Goal: Task Accomplishment & Management: Use online tool/utility

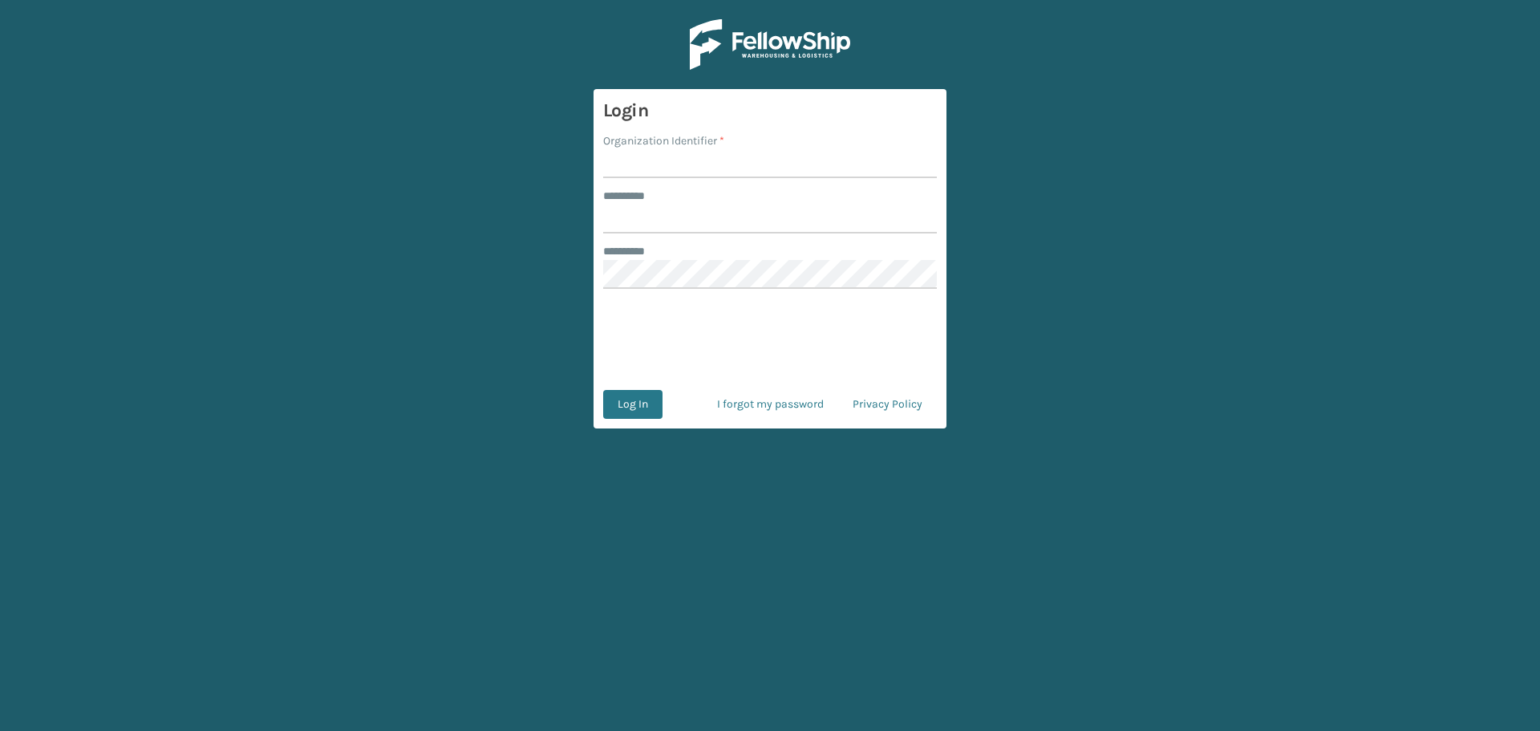
click at [674, 170] on input "Organization Identifier *" at bounding box center [770, 163] width 334 height 29
type input "fellowship - east"
click at [699, 228] on input "******** *" at bounding box center [770, 219] width 334 height 29
type input "****"
click at [603, 390] on button "Log In" at bounding box center [632, 404] width 59 height 29
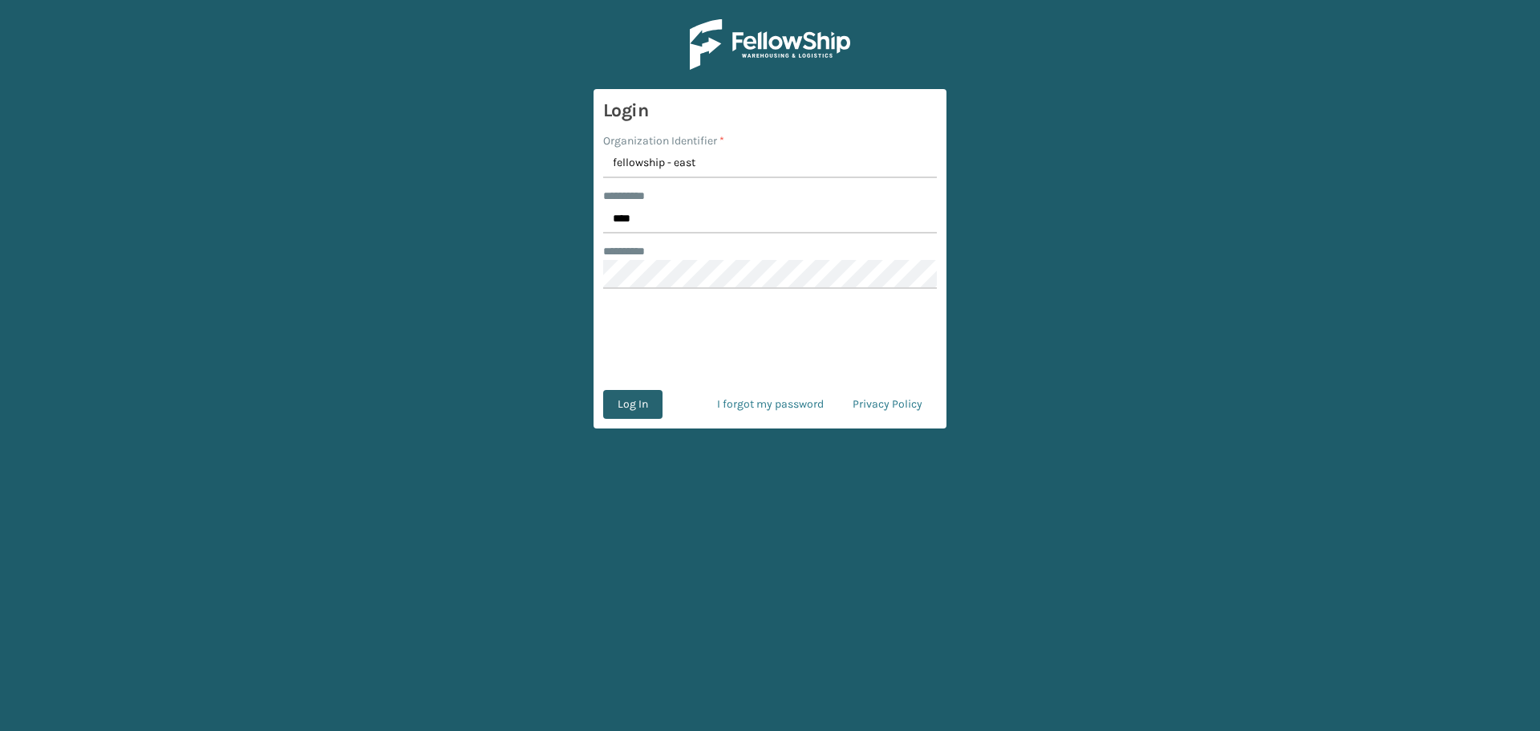
click at [640, 404] on button "Log In" at bounding box center [632, 404] width 59 height 29
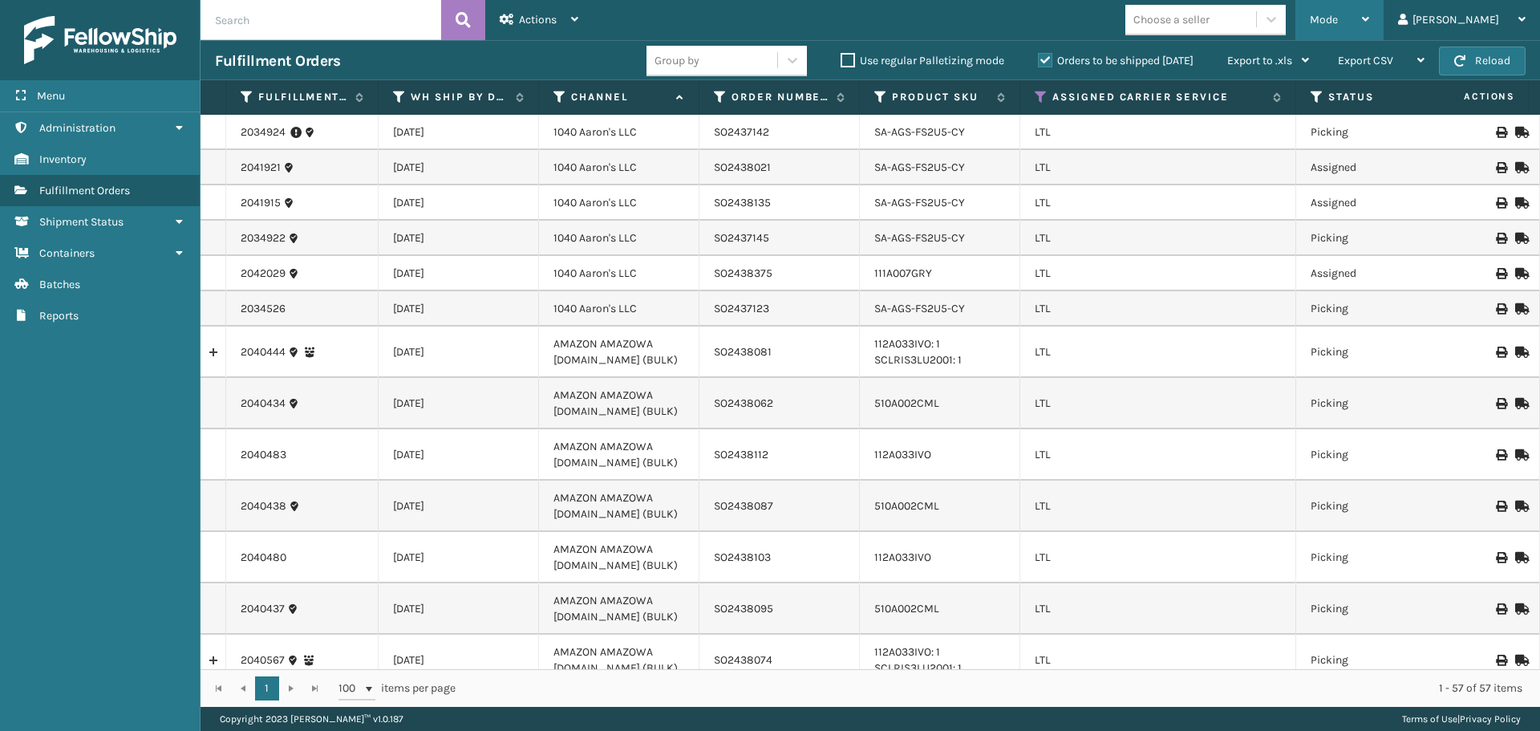
click at [1384, 10] on div "Mode Regular Mode Picking Mode Labeling Mode Exit Scan Mode" at bounding box center [1339, 20] width 88 height 40
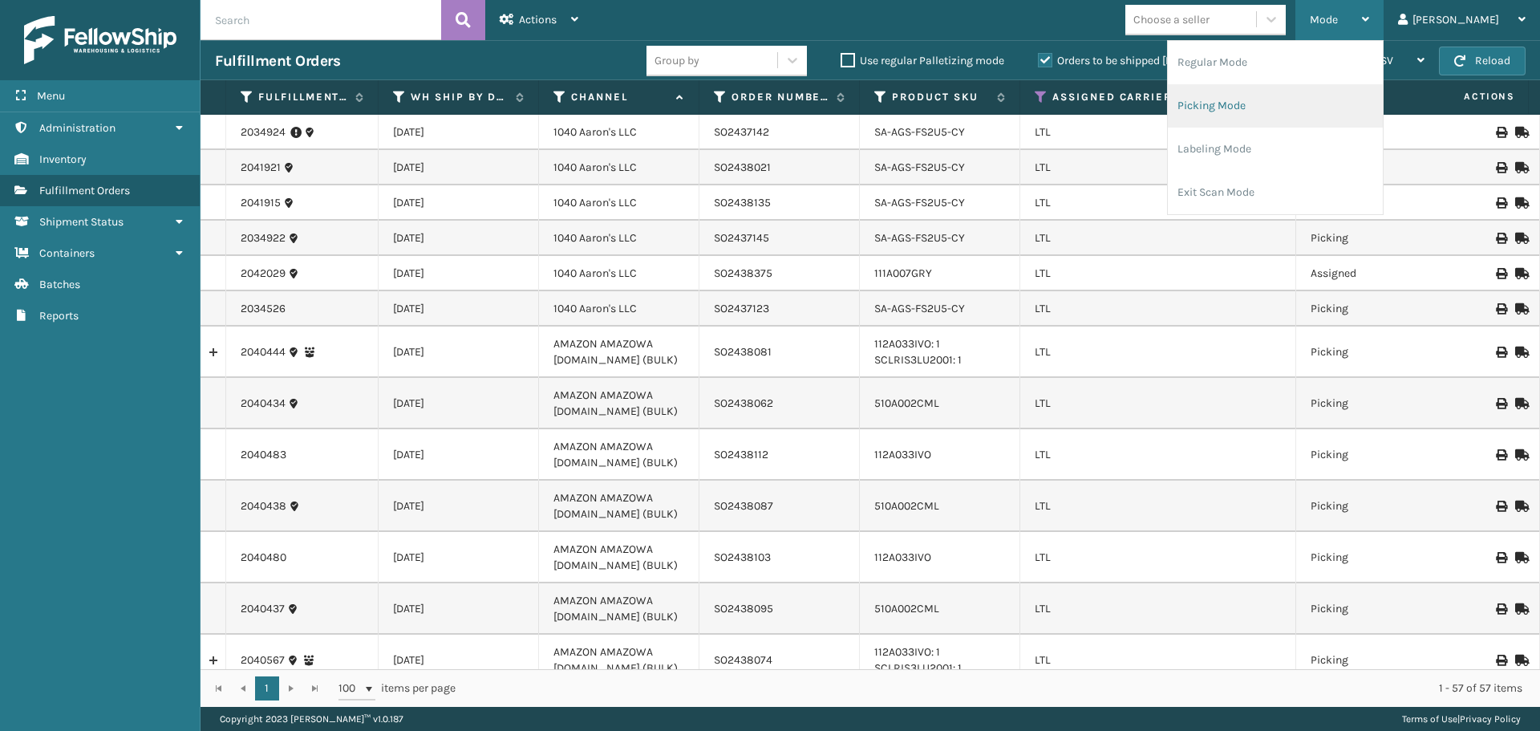
click at [1292, 94] on li "Picking Mode" at bounding box center [1275, 105] width 215 height 43
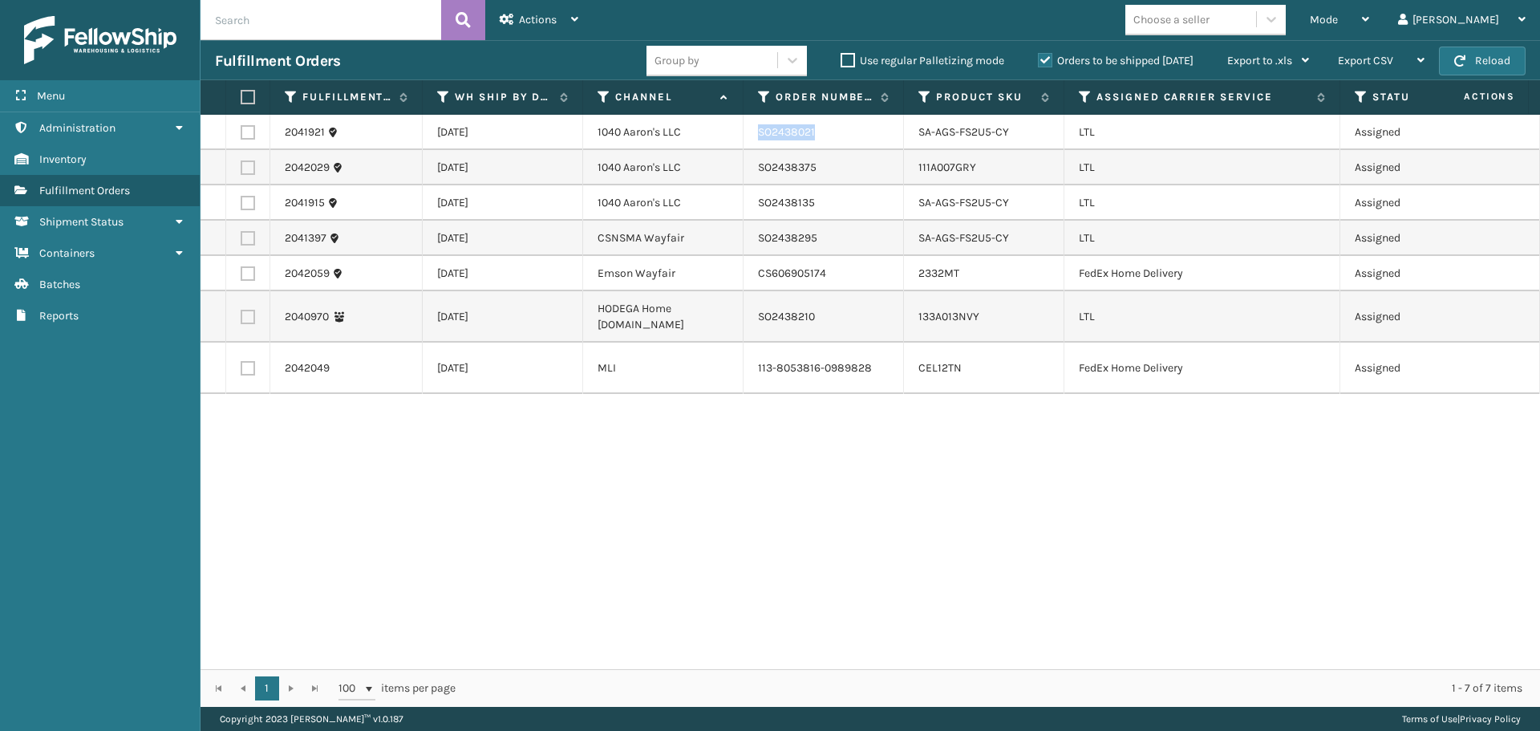
drag, startPoint x: 820, startPoint y: 135, endPoint x: 756, endPoint y: 134, distance: 63.4
click at [756, 134] on td "SO2438021" at bounding box center [824, 132] width 160 height 35
copy td "SO2438021"
click at [1088, 90] on icon at bounding box center [1085, 97] width 13 height 14
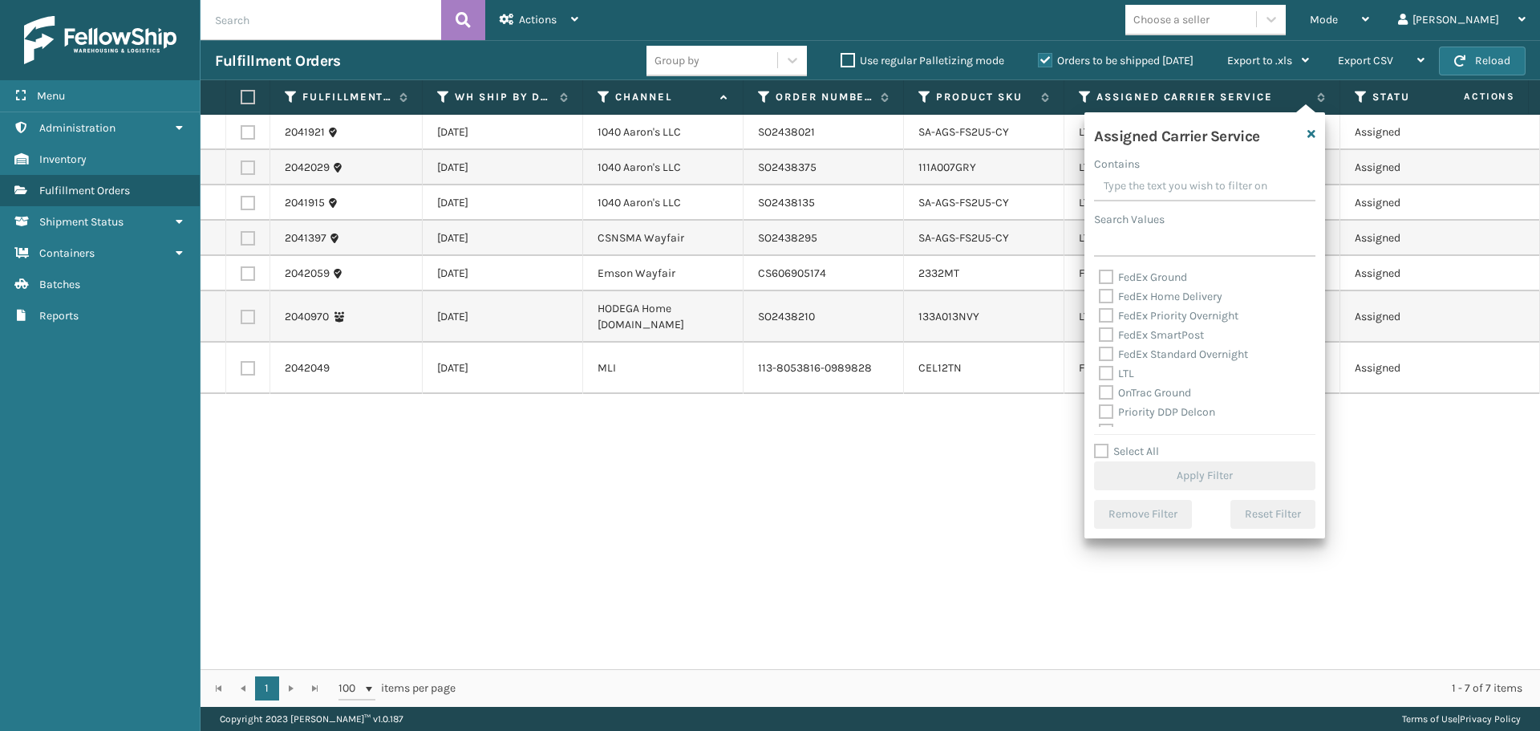
scroll to position [160, 0]
click at [1104, 350] on label "LTL" at bounding box center [1116, 346] width 35 height 14
click at [1100, 347] on input "LTL" at bounding box center [1099, 342] width 1 height 10
checkbox input "true"
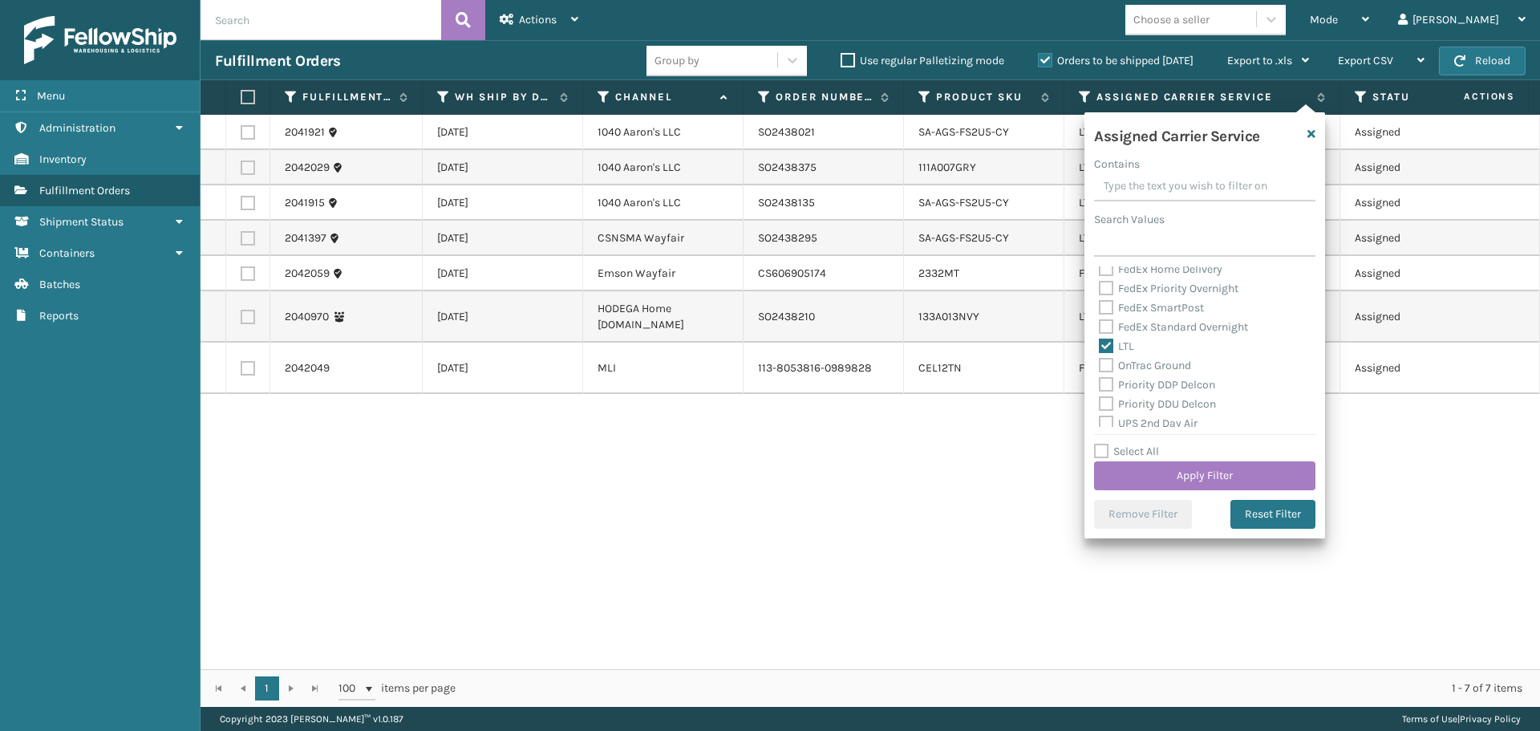
click at [1141, 460] on div "Select All Apply Filter" at bounding box center [1204, 466] width 221 height 48
click at [1143, 472] on button "Apply Filter" at bounding box center [1204, 475] width 221 height 29
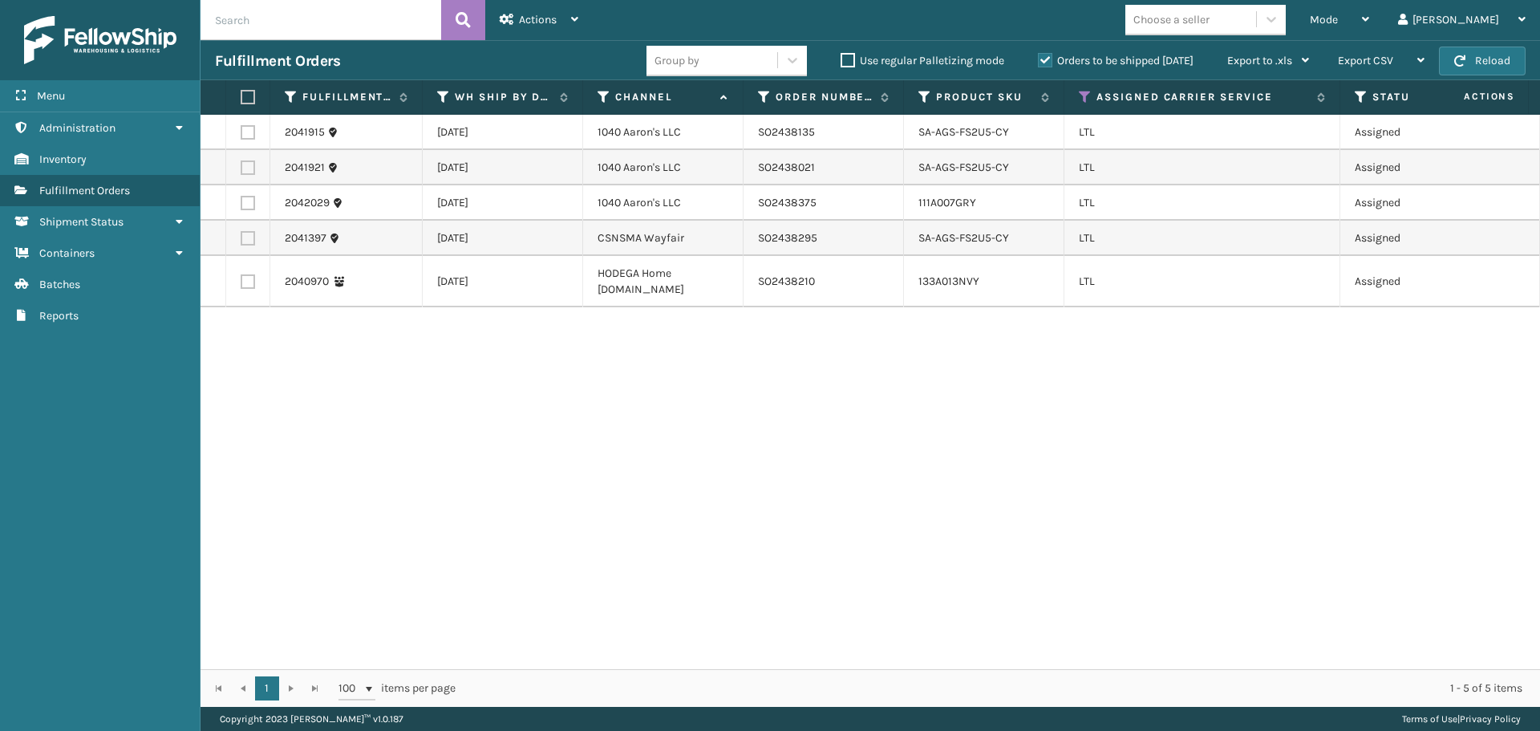
click at [244, 129] on label at bounding box center [248, 132] width 14 height 14
click at [241, 129] on input "checkbox" at bounding box center [241, 130] width 1 height 10
checkbox input "true"
click at [253, 163] on label at bounding box center [248, 167] width 14 height 14
click at [241, 163] on input "checkbox" at bounding box center [241, 165] width 1 height 10
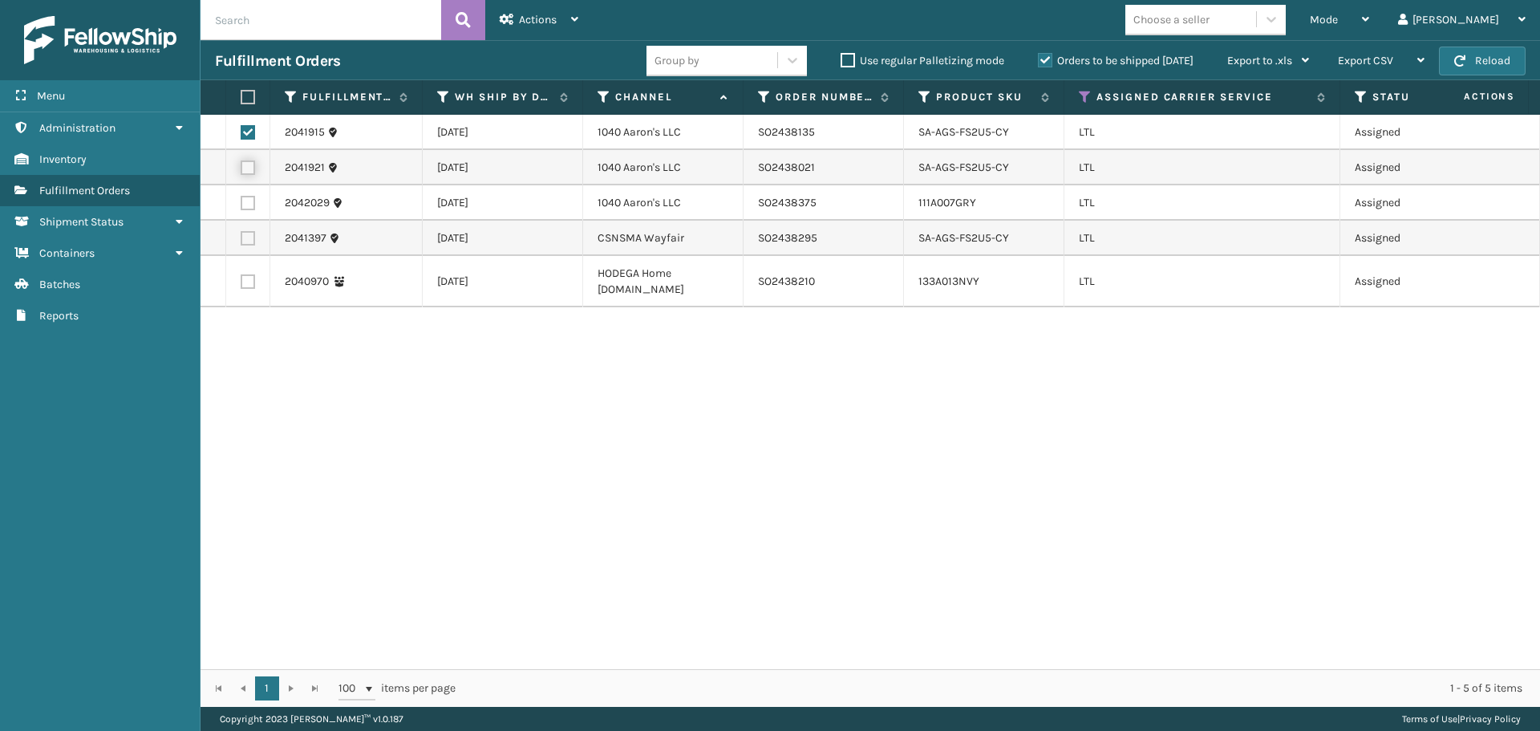
checkbox input "true"
click at [249, 206] on label at bounding box center [248, 203] width 14 height 14
click at [241, 206] on input "checkbox" at bounding box center [241, 201] width 1 height 10
checkbox input "true"
click at [558, 18] on div "Actions" at bounding box center [539, 20] width 79 height 40
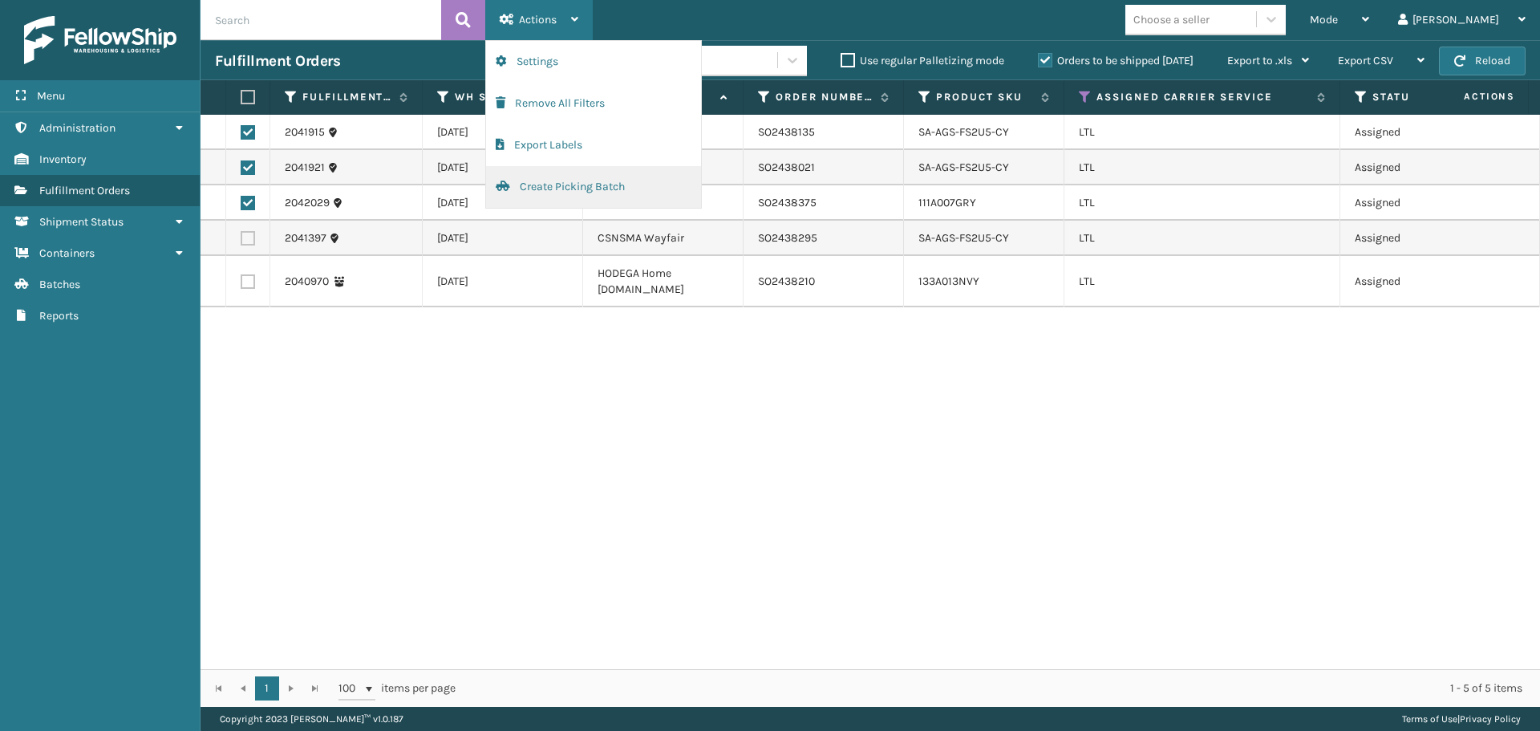
click at [559, 181] on button "Create Picking Batch" at bounding box center [593, 187] width 215 height 42
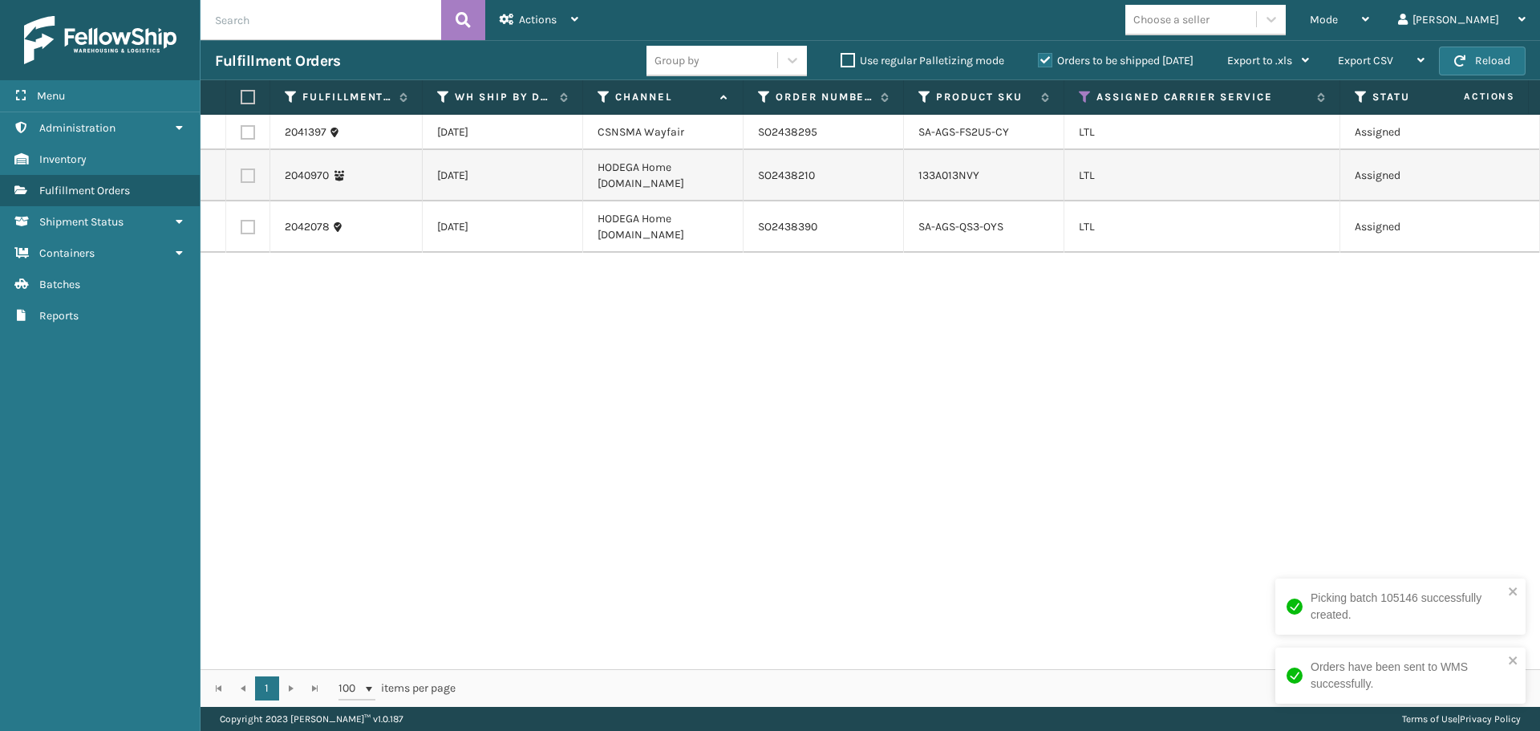
click at [247, 132] on label at bounding box center [248, 132] width 14 height 14
click at [241, 132] on input "checkbox" at bounding box center [241, 130] width 1 height 10
checkbox input "true"
click at [531, 34] on div "Actions" at bounding box center [539, 20] width 79 height 40
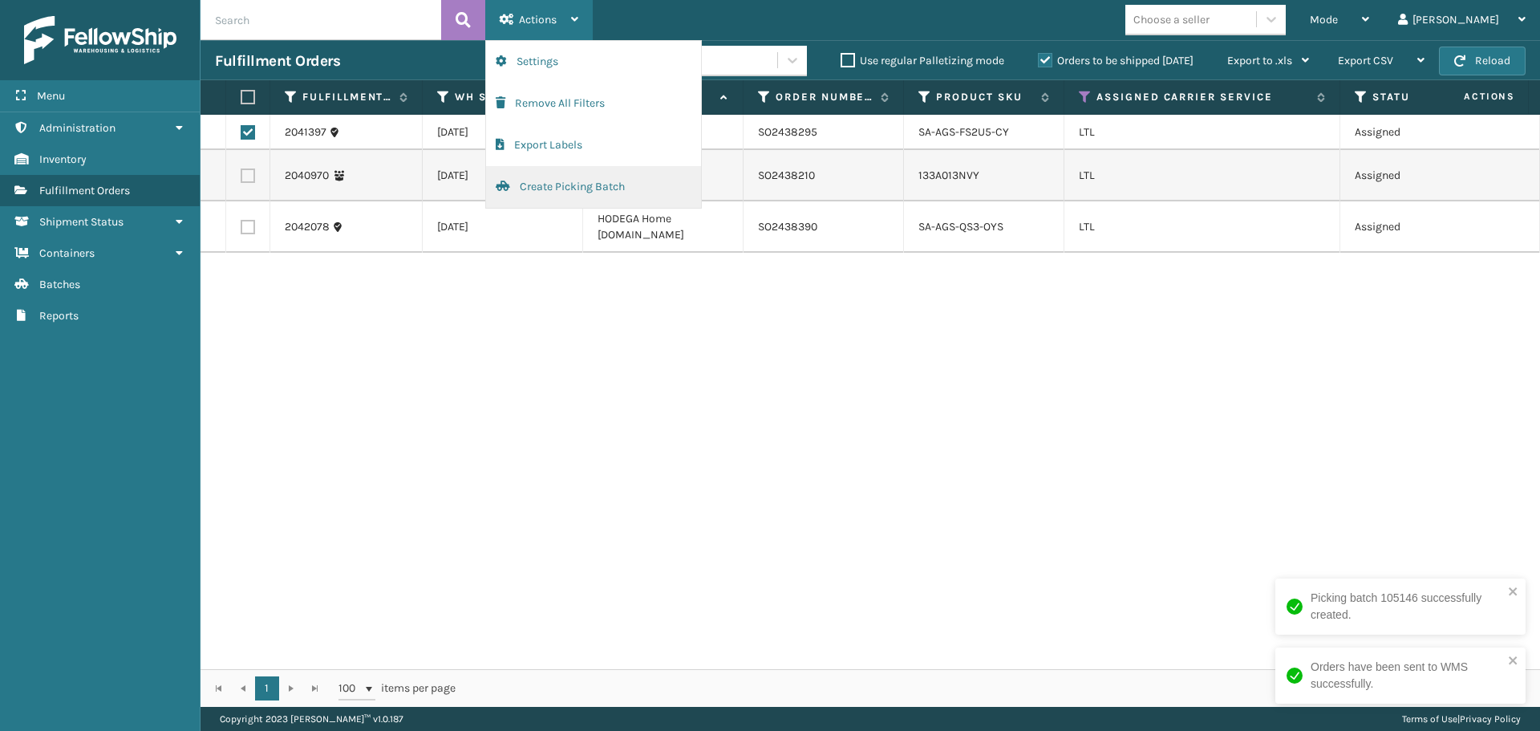
click at [535, 182] on button "Create Picking Batch" at bounding box center [593, 187] width 215 height 42
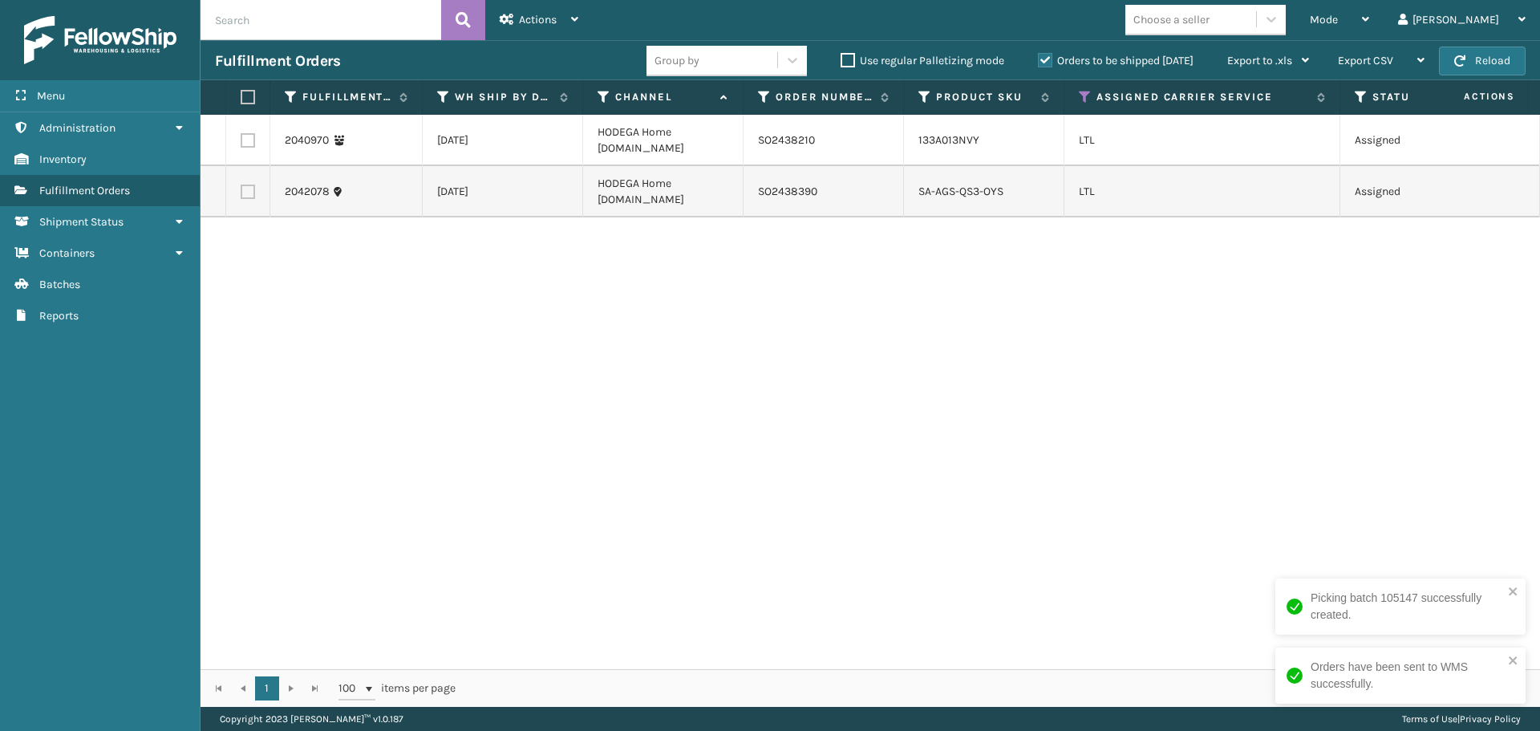
click at [252, 141] on label at bounding box center [248, 140] width 14 height 14
click at [241, 141] on input "checkbox" at bounding box center [241, 138] width 1 height 10
checkbox input "true"
click at [243, 194] on label at bounding box center [248, 191] width 14 height 14
click at [241, 194] on input "checkbox" at bounding box center [241, 189] width 1 height 10
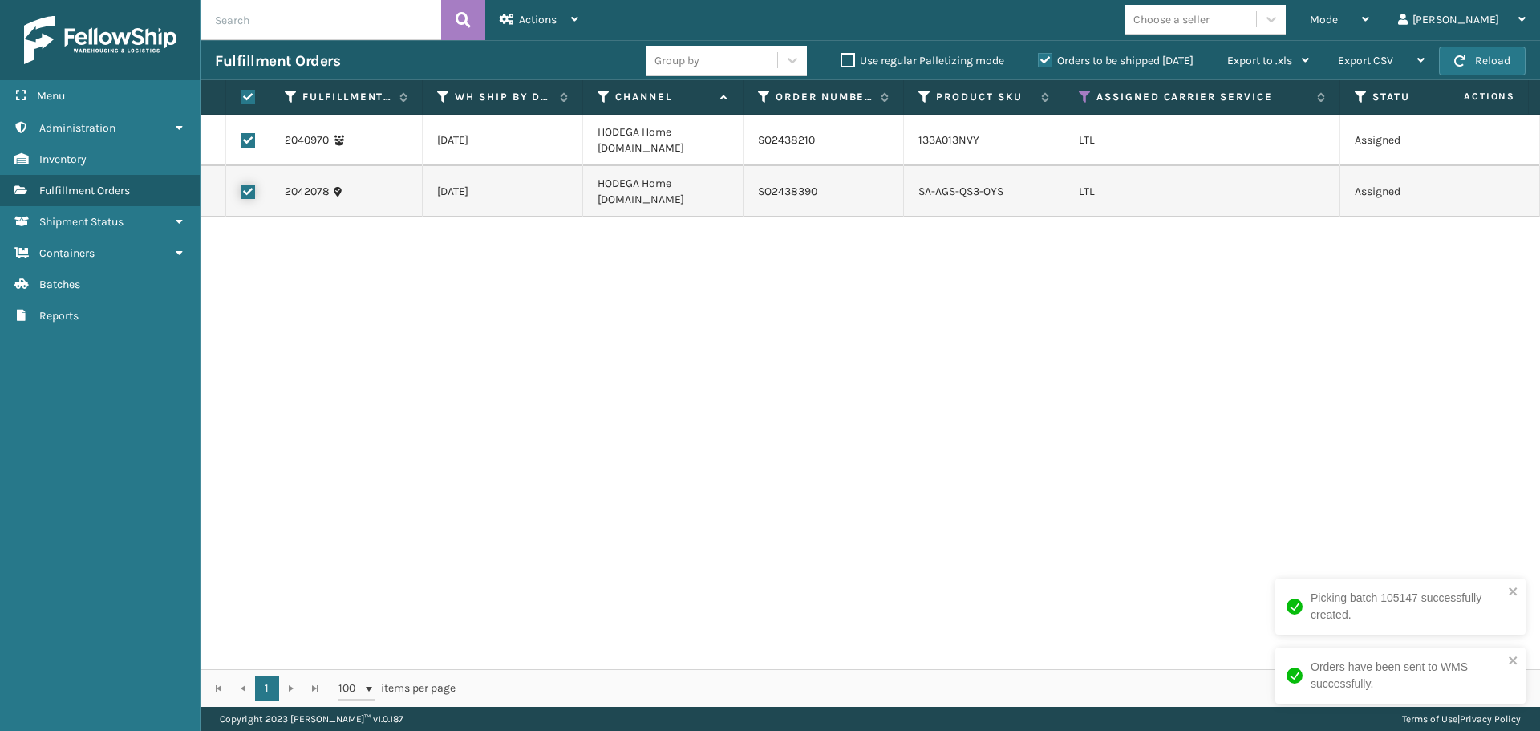
checkbox input "true"
click at [537, 24] on span "Actions" at bounding box center [538, 20] width 38 height 14
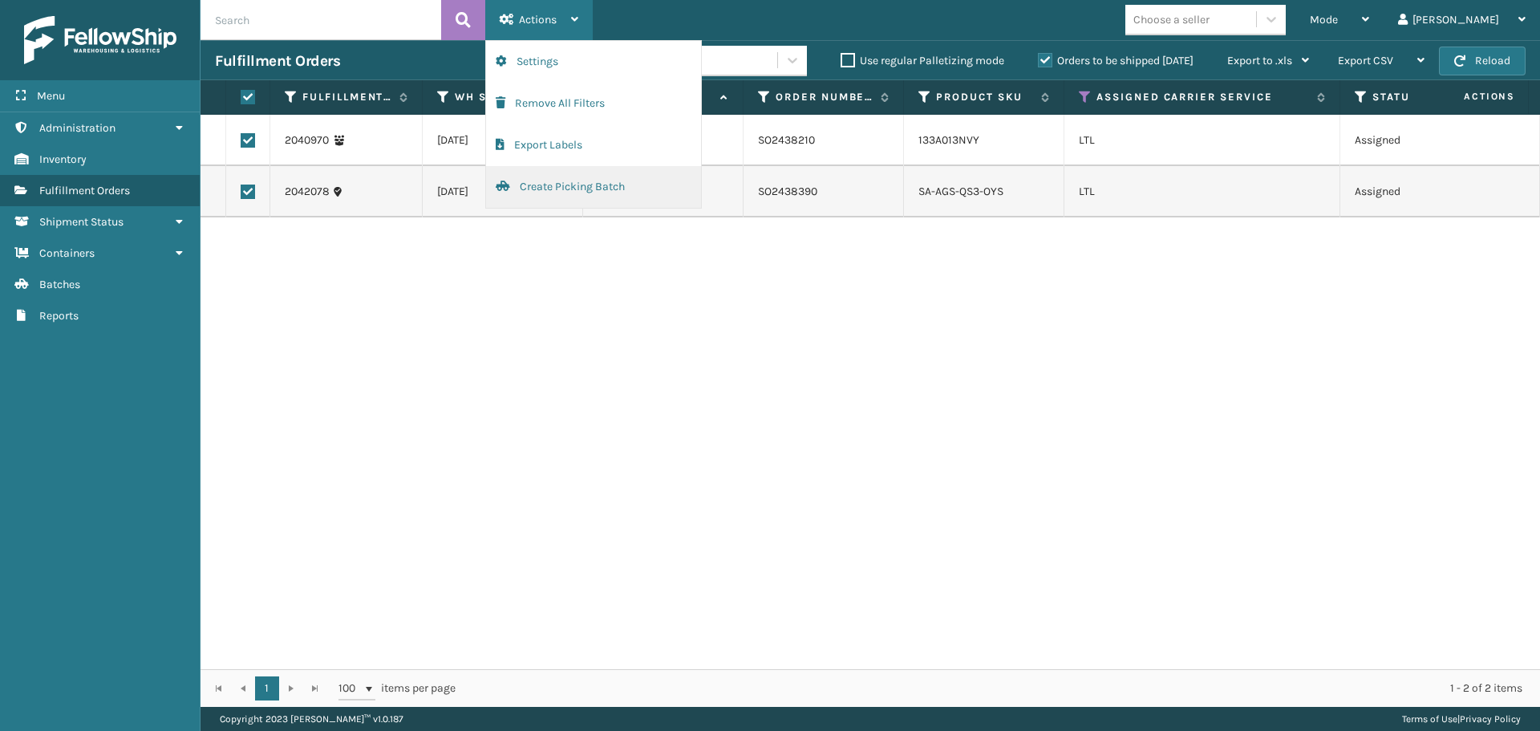
click at [562, 193] on button "Create Picking Batch" at bounding box center [593, 187] width 215 height 42
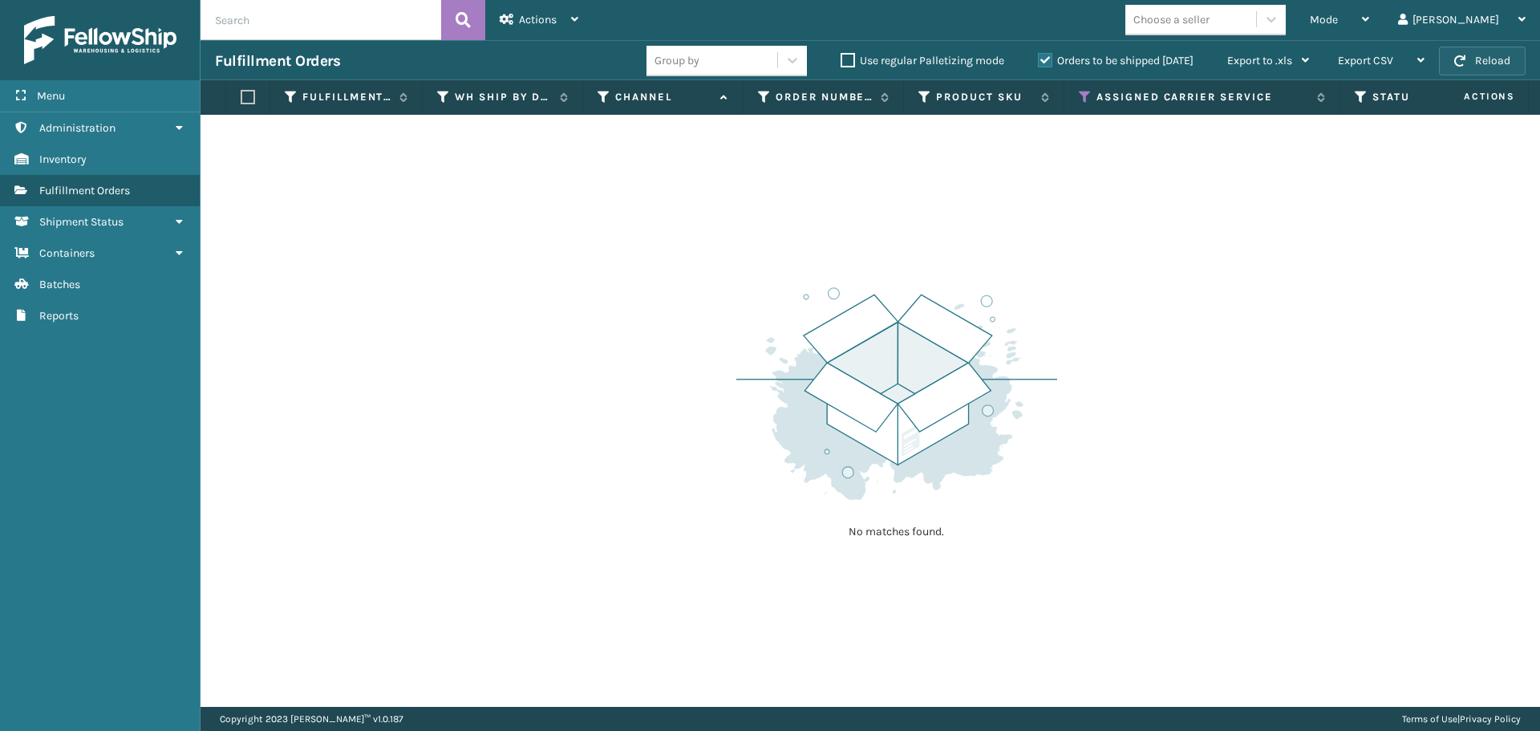
click at [1478, 62] on button "Reload" at bounding box center [1482, 61] width 87 height 29
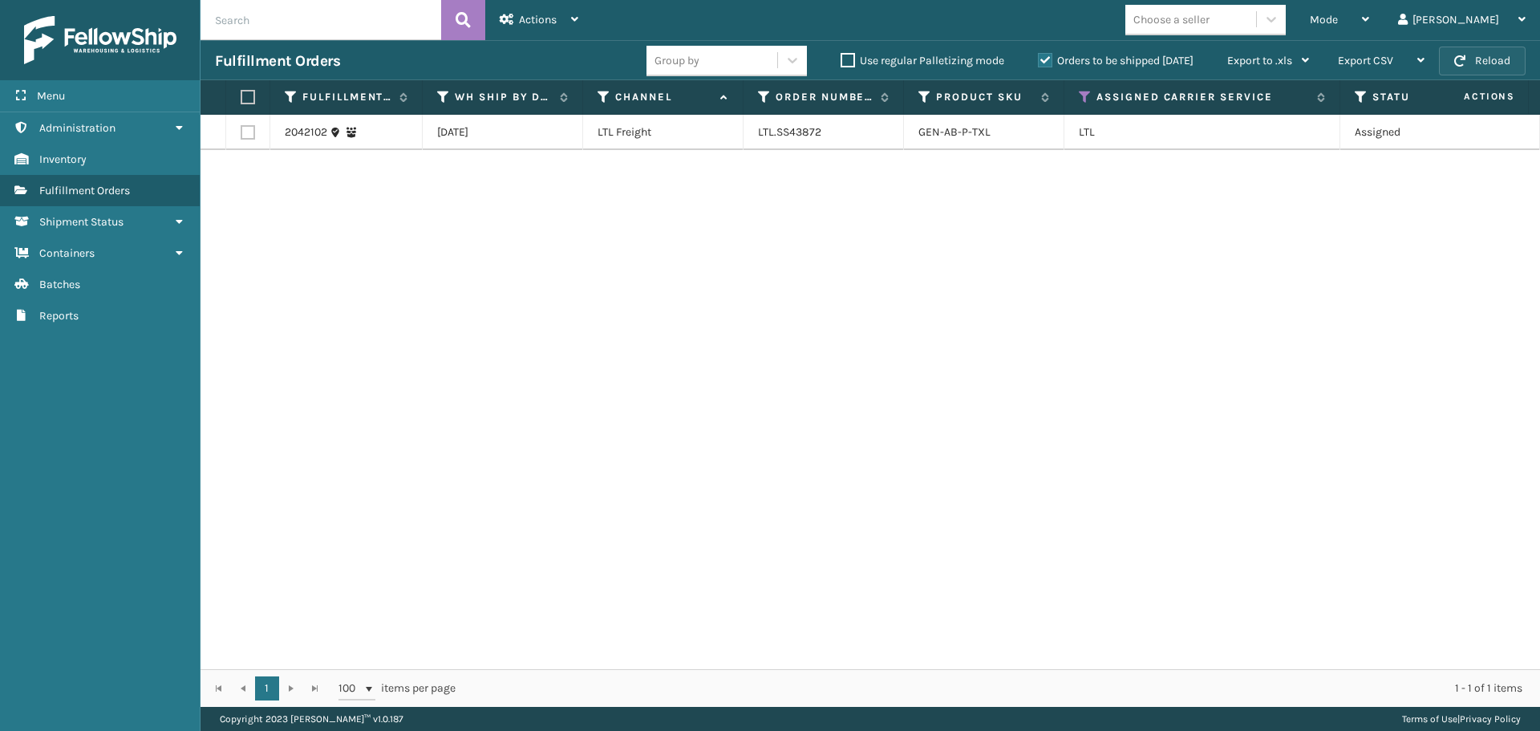
click at [1473, 66] on button "Reload" at bounding box center [1482, 61] width 87 height 29
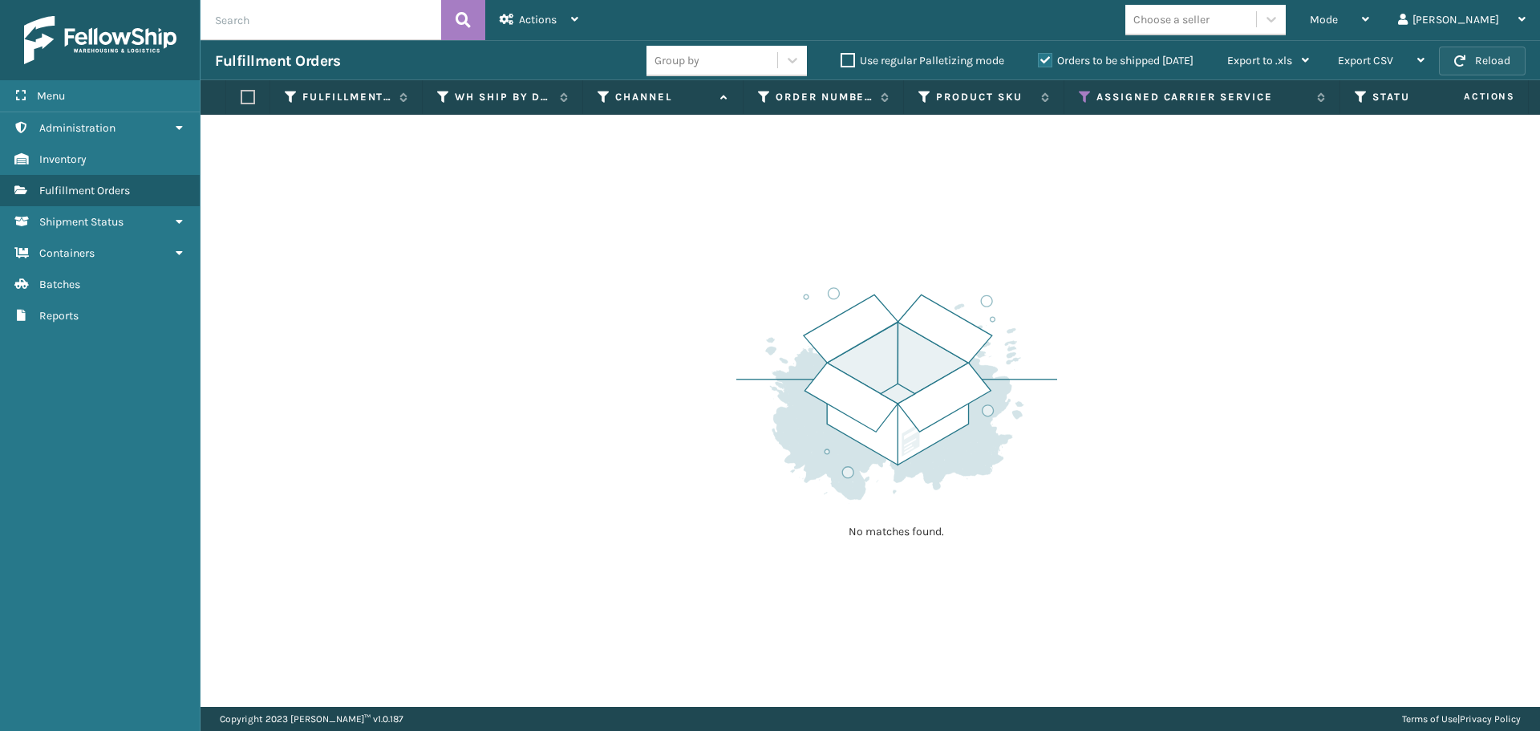
click at [1484, 59] on button "Reload" at bounding box center [1482, 61] width 87 height 29
click at [1513, 63] on button "Reload" at bounding box center [1482, 61] width 87 height 29
click at [1487, 58] on button "Reload" at bounding box center [1482, 61] width 87 height 29
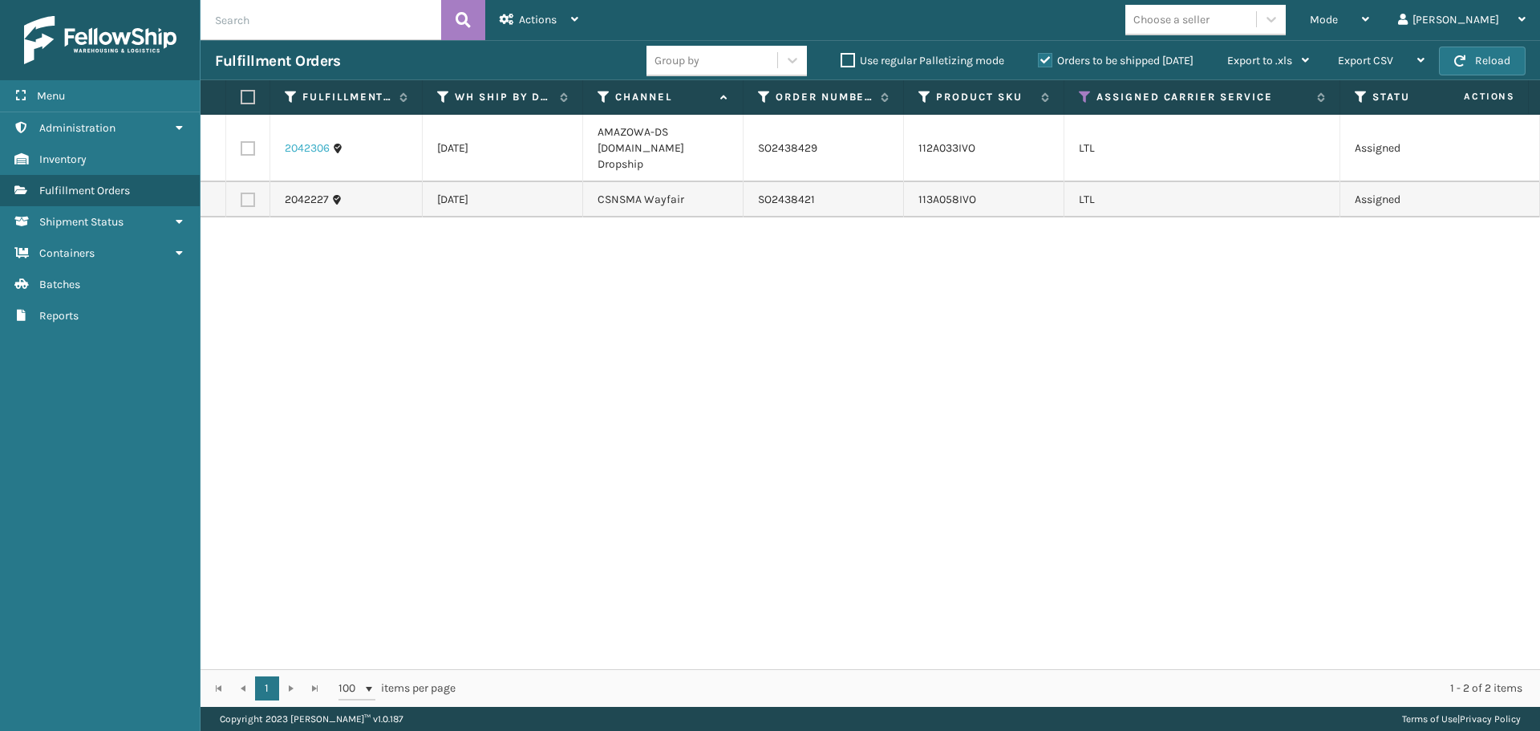
click at [295, 147] on link "2042306" at bounding box center [307, 148] width 45 height 16
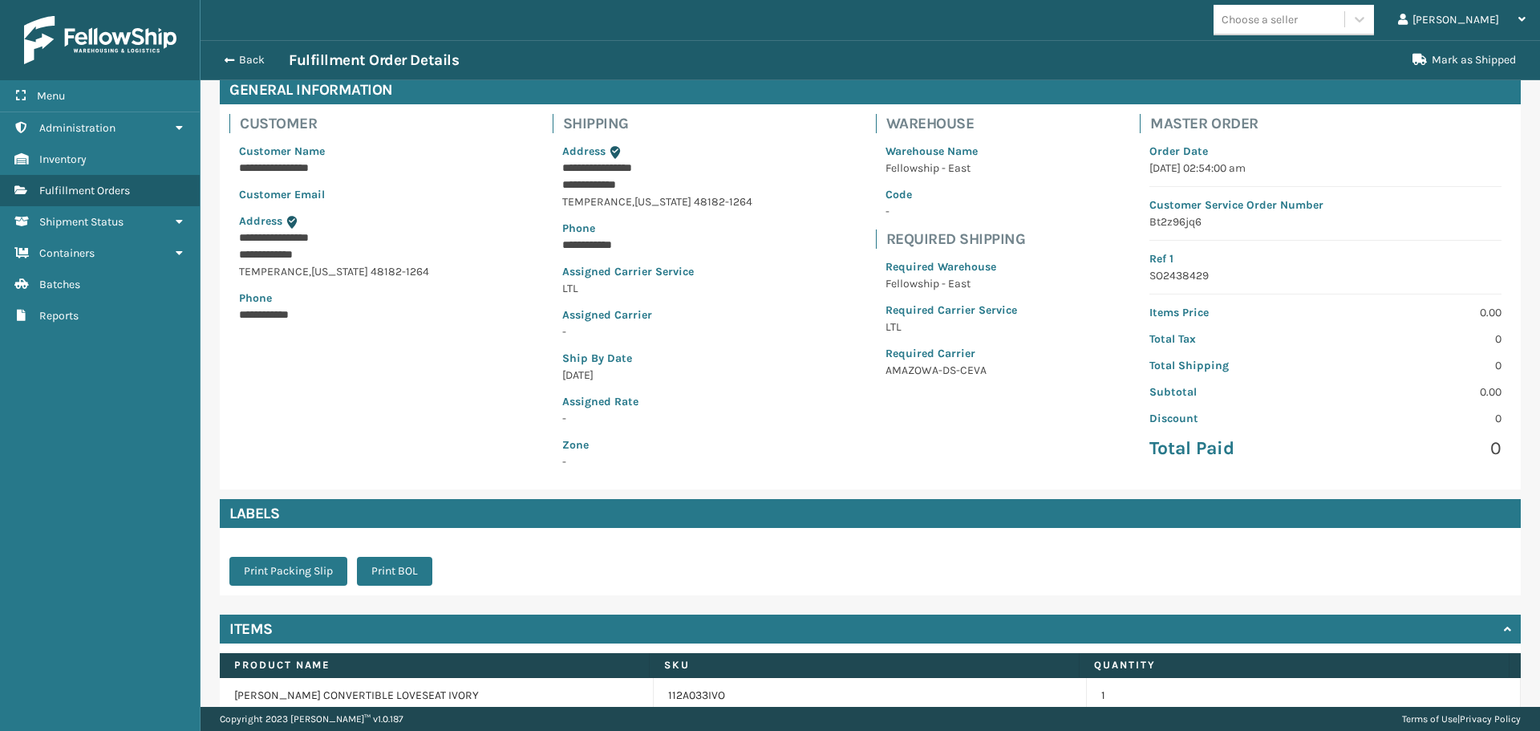
scroll to position [153, 0]
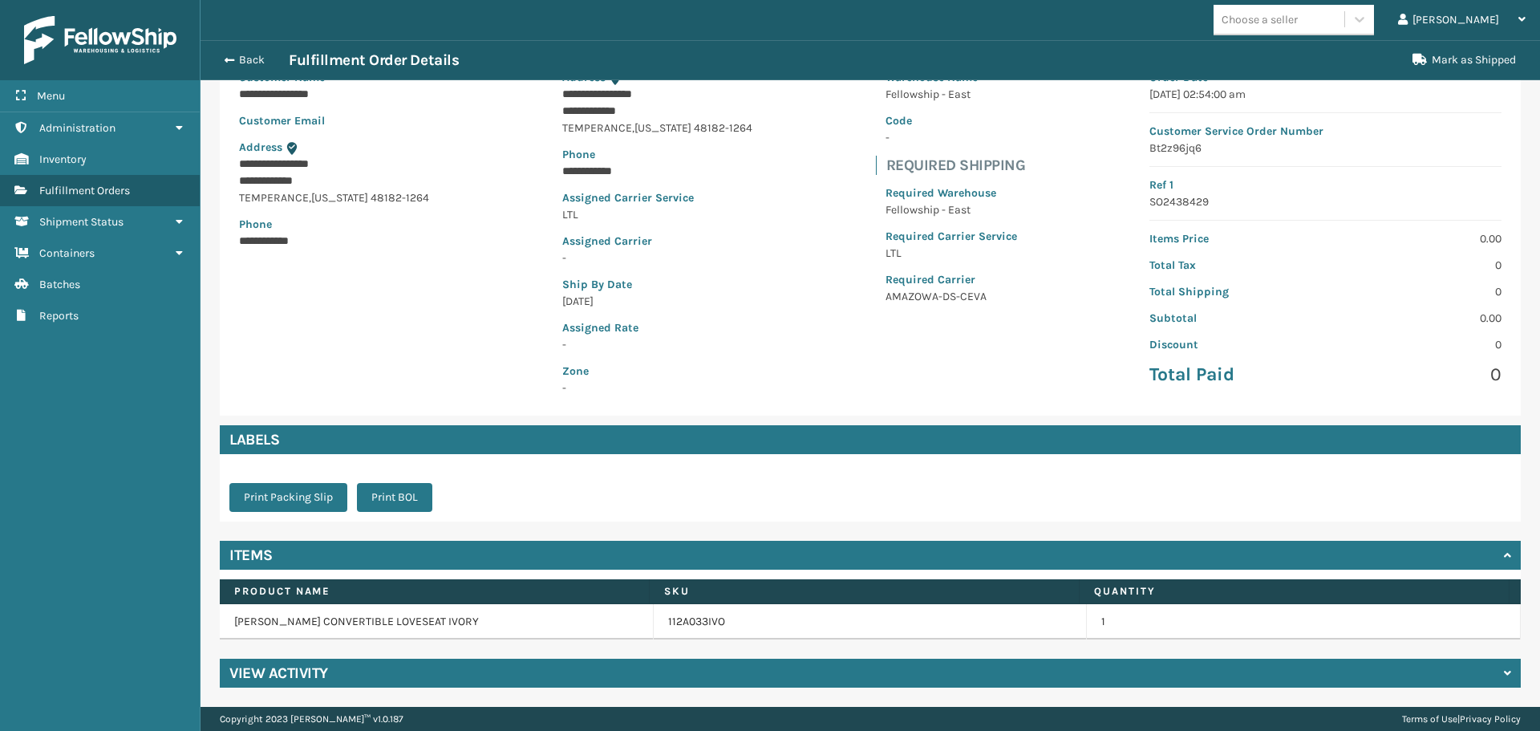
click at [331, 671] on div "View Activity" at bounding box center [870, 673] width 1301 height 29
